Goal: Transaction & Acquisition: Subscribe to service/newsletter

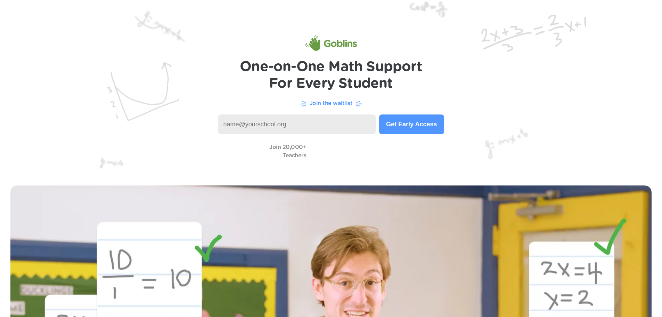
click at [280, 130] on input at bounding box center [297, 124] width 158 height 20
click at [492, 99] on div "Join the waitlist" at bounding box center [331, 103] width 634 height 9
click at [326, 104] on p "Join the waitlist" at bounding box center [331, 103] width 43 height 8
click at [321, 68] on h1 "One-on-One Math Support For Every Student" at bounding box center [331, 74] width 182 height 33
click at [488, 83] on img at bounding box center [331, 87] width 662 height 175
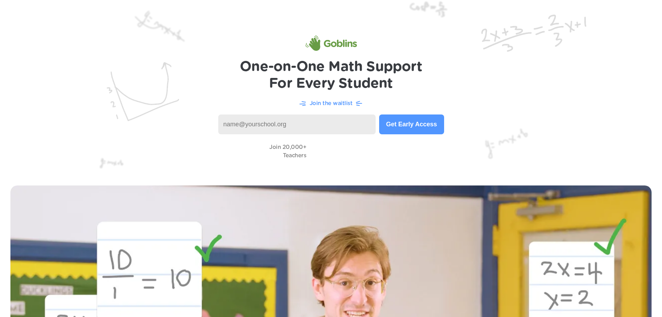
click at [288, 93] on img at bounding box center [331, 87] width 662 height 175
click at [323, 81] on h1 "One-on-One Math Support For Every Student" at bounding box center [331, 74] width 182 height 33
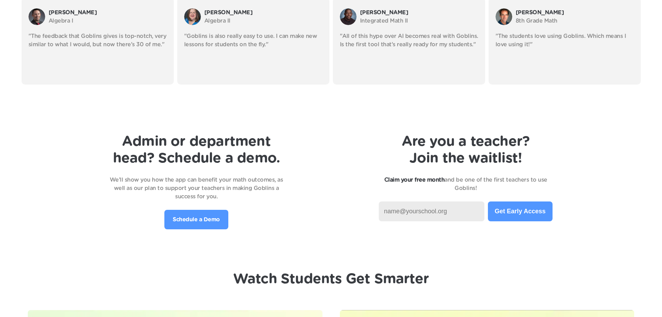
scroll to position [1460, 0]
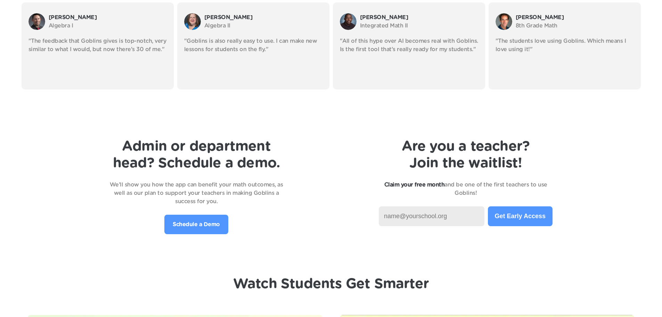
click at [443, 216] on input at bounding box center [432, 216] width 106 height 20
type input "[EMAIL_ADDRESS][DOMAIN_NAME]"
click at [515, 218] on button "Get Early Access" at bounding box center [520, 216] width 65 height 20
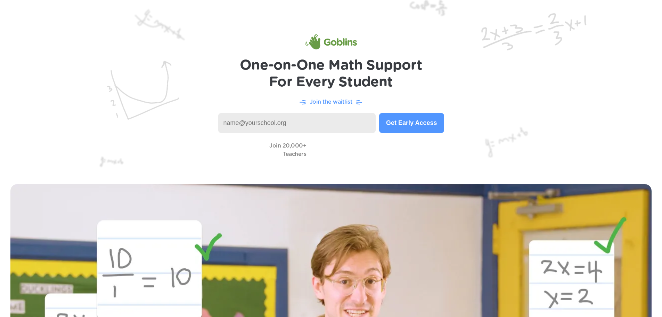
scroll to position [0, 0]
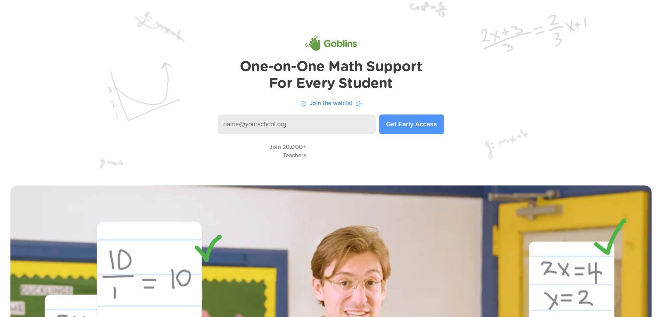
click at [339, 103] on p "Join the waitlist" at bounding box center [331, 103] width 43 height 8
click at [312, 103] on p "Join the waitlist" at bounding box center [331, 103] width 43 height 8
click at [239, 61] on img at bounding box center [331, 87] width 662 height 175
click at [211, 91] on img at bounding box center [331, 87] width 662 height 175
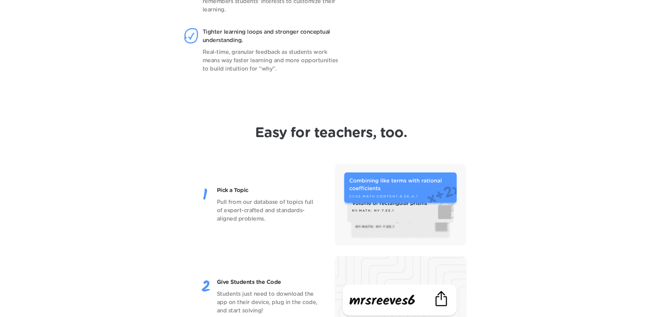
scroll to position [417, 0]
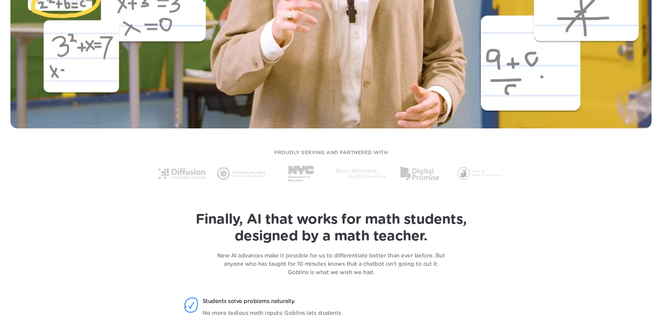
click at [187, 172] on img at bounding box center [181, 173] width 49 height 27
click at [311, 162] on img at bounding box center [301, 173] width 49 height 27
click at [345, 172] on img at bounding box center [360, 173] width 49 height 27
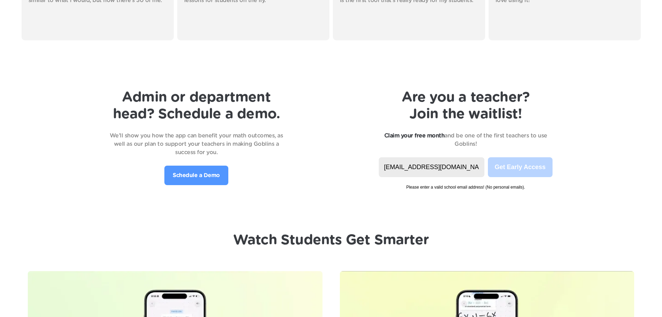
scroll to position [1564, 0]
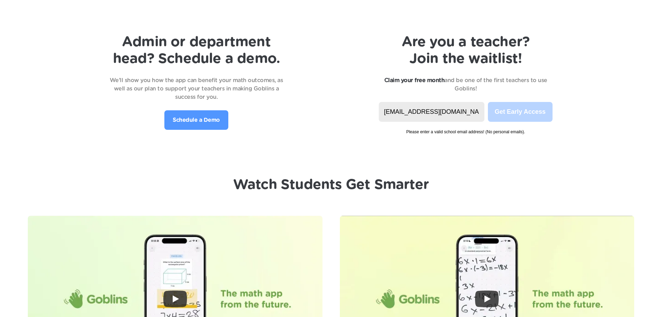
click at [205, 123] on p "Schedule a Demo" at bounding box center [196, 120] width 47 height 8
